Goal: Obtain resource: Obtain resource

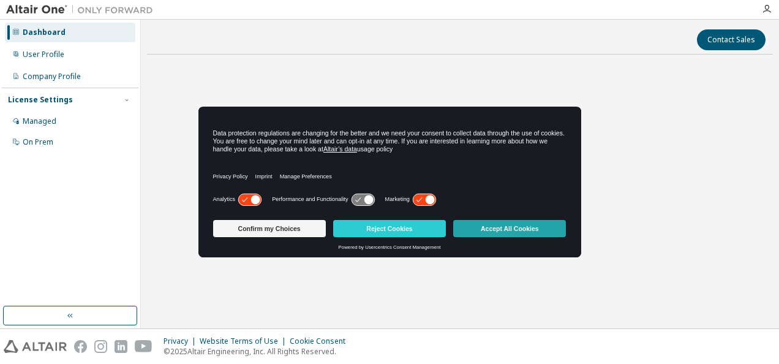
click at [492, 230] on button "Accept All Cookies" at bounding box center [509, 228] width 113 height 17
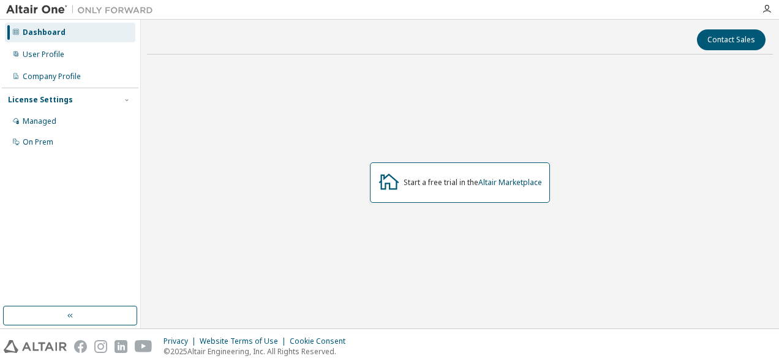
click at [462, 188] on div "Start a free trial in the Altair Marketplace" at bounding box center [460, 182] width 180 height 40
click at [517, 181] on link "Altair Marketplace" at bounding box center [511, 182] width 64 height 10
click at [42, 119] on div "Managed" at bounding box center [40, 121] width 34 height 10
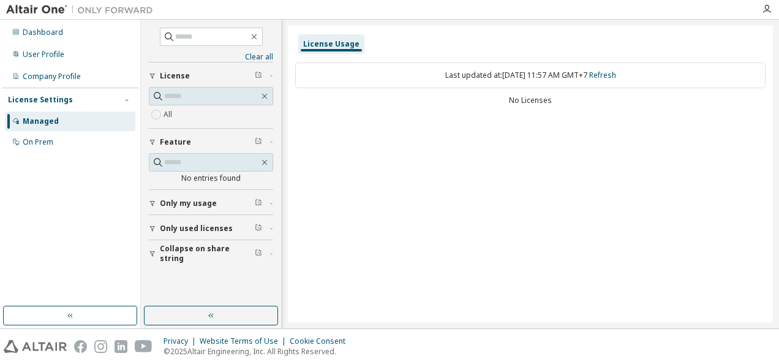
click at [70, 43] on div "Dashboard User Profile Company Profile License Settings Managed On Prem" at bounding box center [70, 87] width 137 height 132
click at [46, 147] on div "On Prem" at bounding box center [70, 142] width 131 height 20
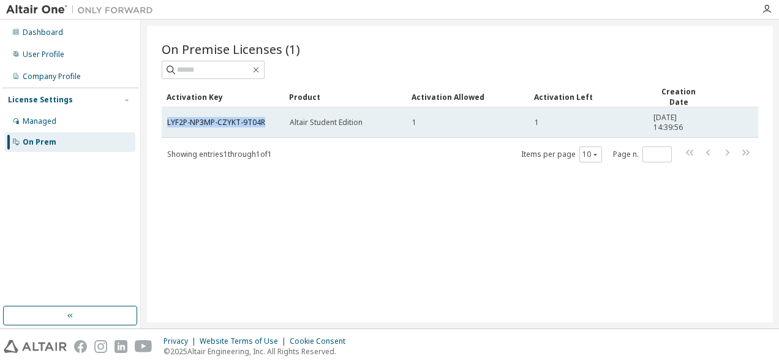
drag, startPoint x: 272, startPoint y: 119, endPoint x: 168, endPoint y: 111, distance: 104.5
click at [168, 111] on td "LYF2P-NP3MP-CZYKT-9T04R" at bounding box center [223, 122] width 123 height 31
copy link "LYF2P-NP3MP-CZYKT-9T04R"
click at [189, 123] on link "LYF2P-NP3MP-CZYKT-9T04R" at bounding box center [216, 122] width 98 height 10
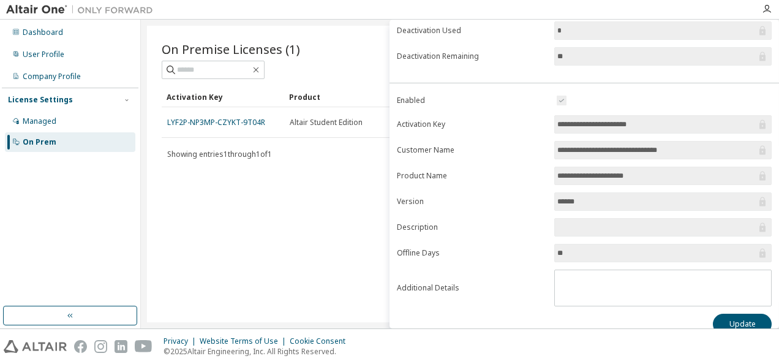
scroll to position [195, 0]
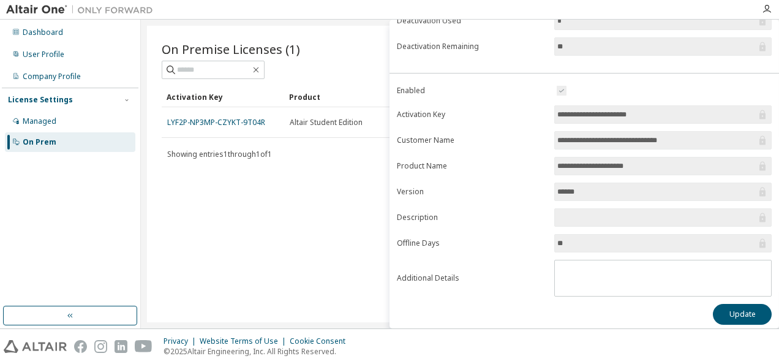
drag, startPoint x: 662, startPoint y: 107, endPoint x: 544, endPoint y: 104, distance: 117.7
click at [544, 104] on form "**********" at bounding box center [584, 189] width 375 height 213
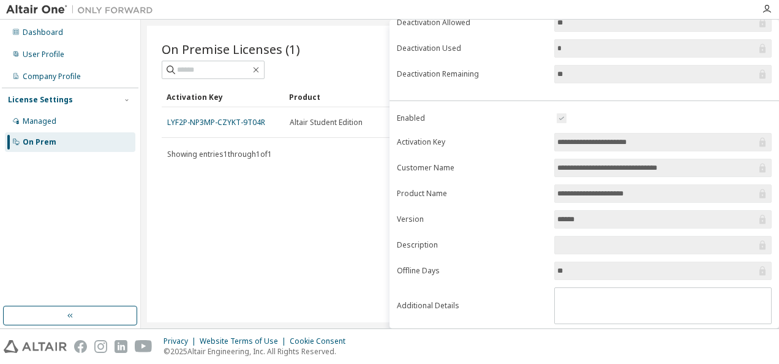
scroll to position [153, 0]
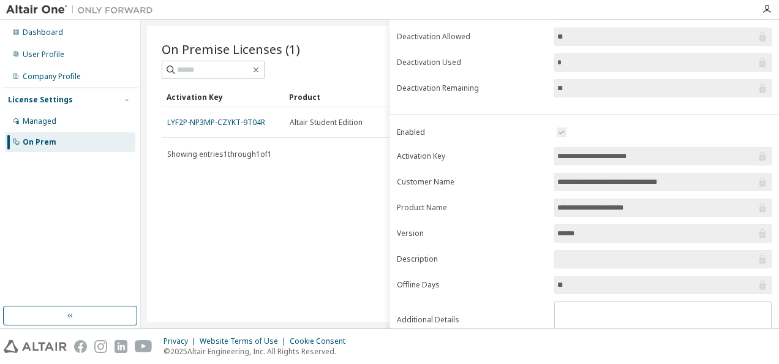
click at [311, 172] on div "On Premise Licenses (1) Clear Load Save Save As Field Operator Value Select fil…" at bounding box center [460, 174] width 626 height 297
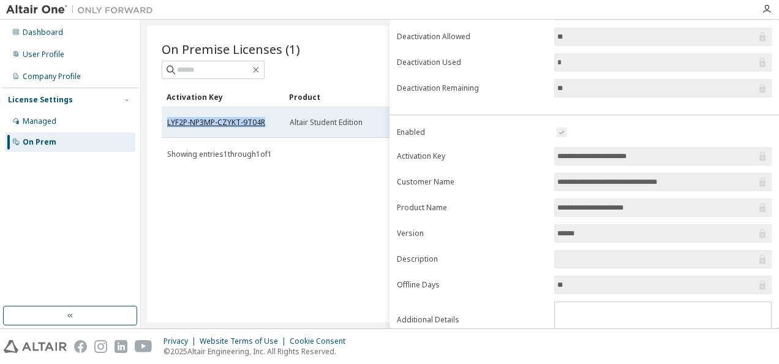
drag, startPoint x: 267, startPoint y: 118, endPoint x: 168, endPoint y: 120, distance: 99.3
click at [168, 120] on div "LYF2P-NP3MP-CZYKT-9T04R" at bounding box center [223, 123] width 112 height 10
copy link "LYF2P-NP3MP-CZYKT-9T04R"
